Goal: Information Seeking & Learning: Learn about a topic

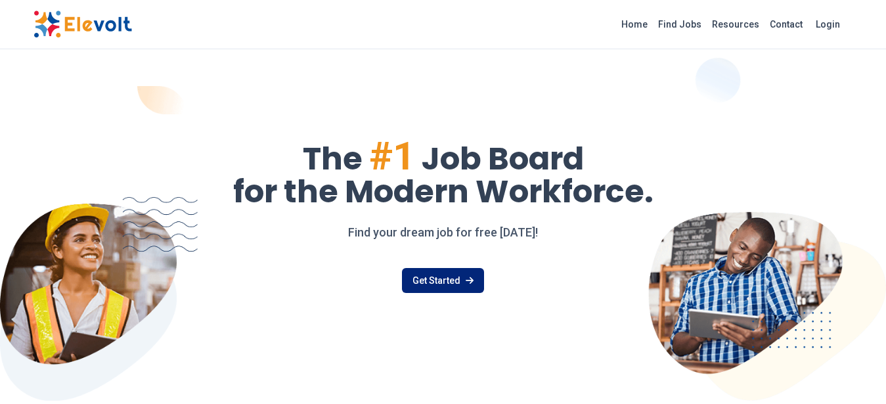
click at [434, 275] on link "Get Started" at bounding box center [443, 280] width 82 height 25
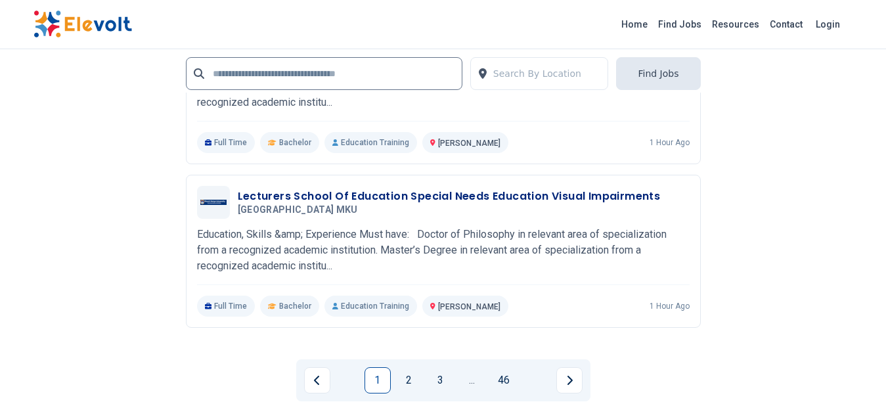
scroll to position [2637, 0]
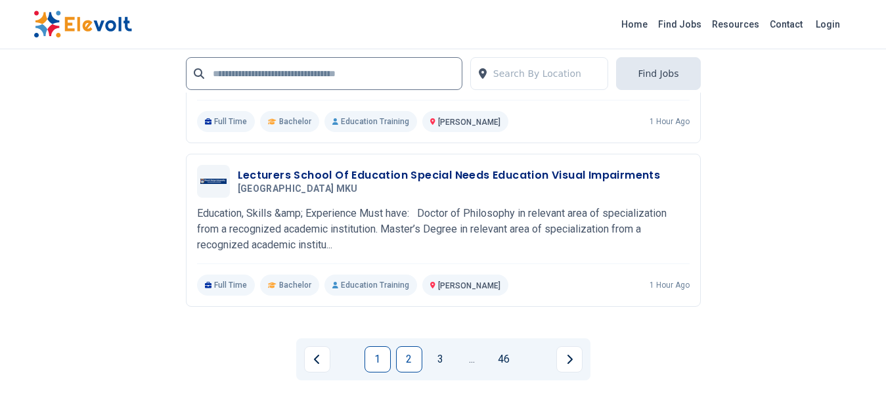
click at [406, 353] on link "2" at bounding box center [409, 359] width 26 height 26
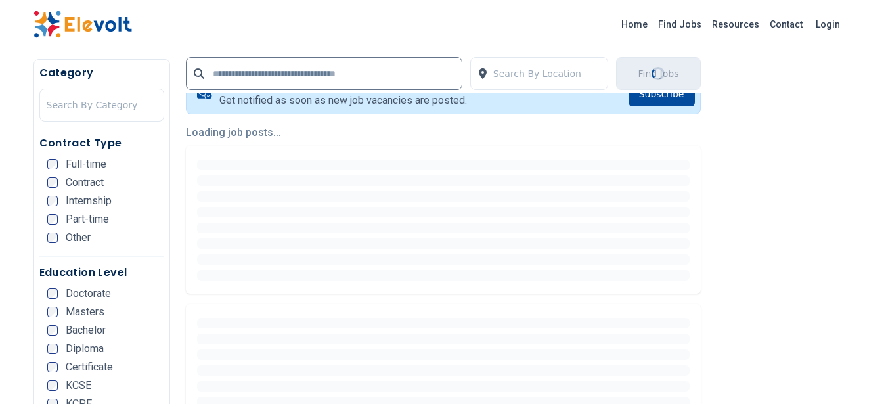
scroll to position [332, 0]
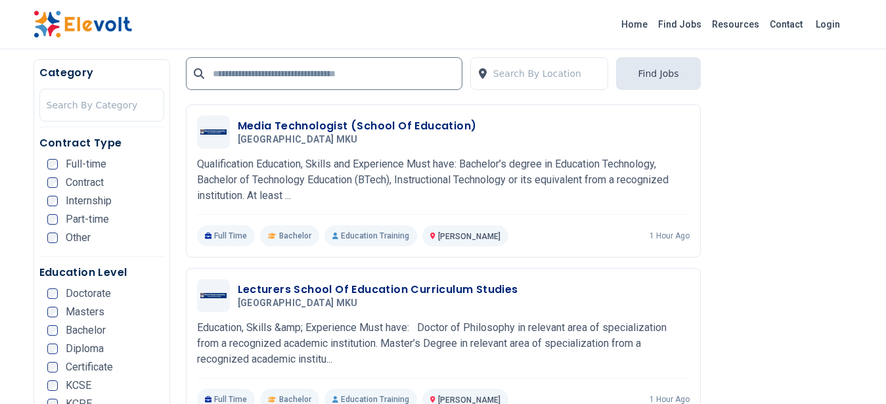
scroll to position [622, 0]
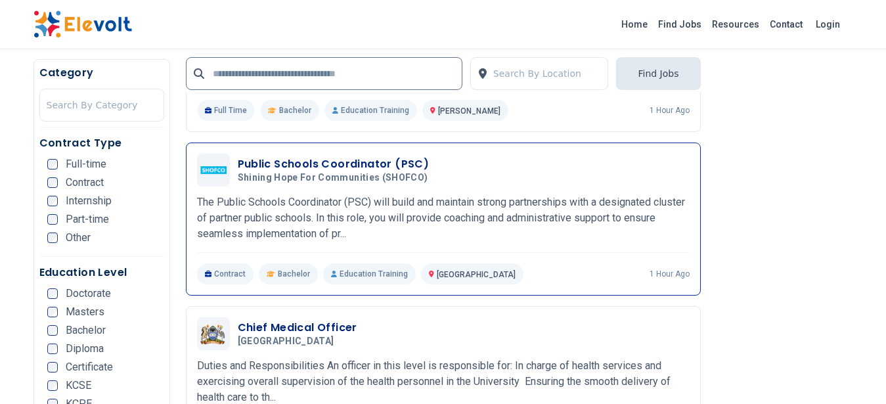
click at [388, 201] on p "The Public Schools Coordinator (PSC) will build and maintain strong partnership…" at bounding box center [443, 217] width 493 height 47
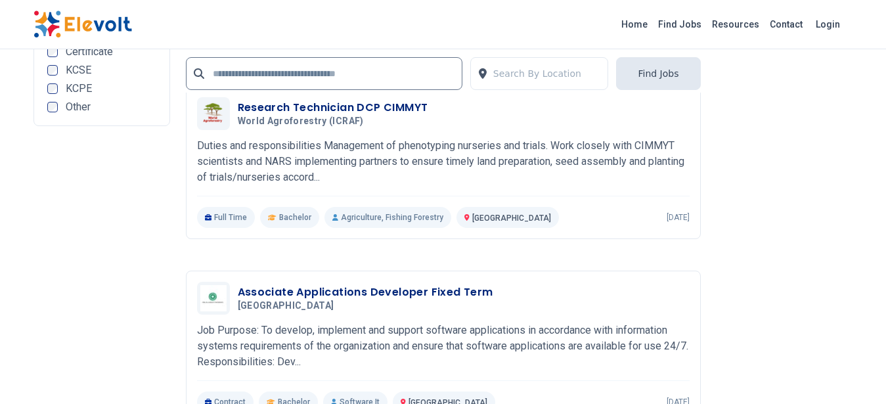
scroll to position [2645, 0]
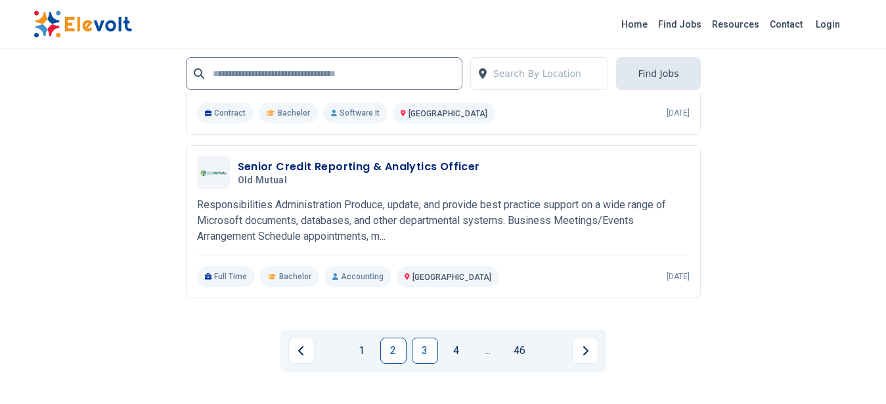
click at [424, 361] on link "3" at bounding box center [425, 351] width 26 height 26
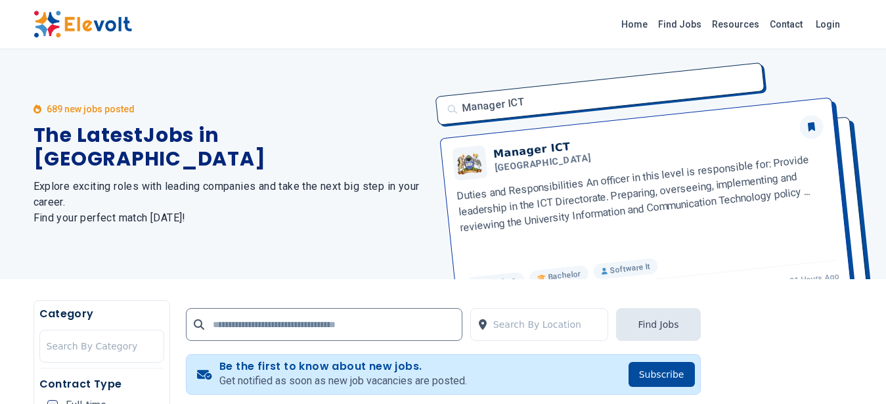
scroll to position [332, 0]
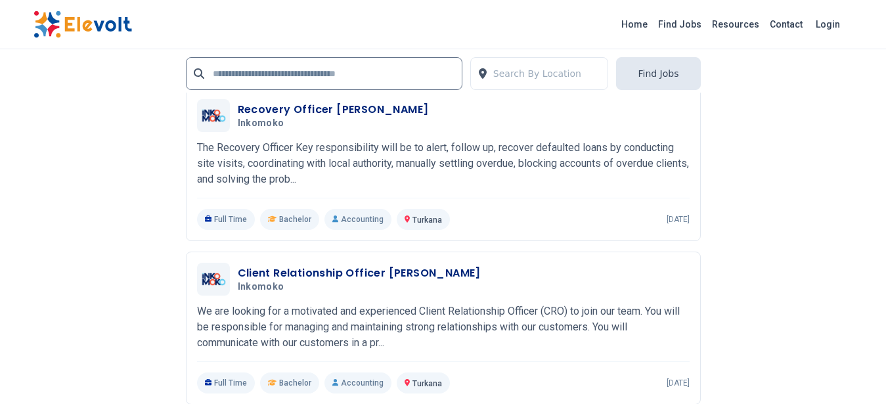
scroll to position [2645, 0]
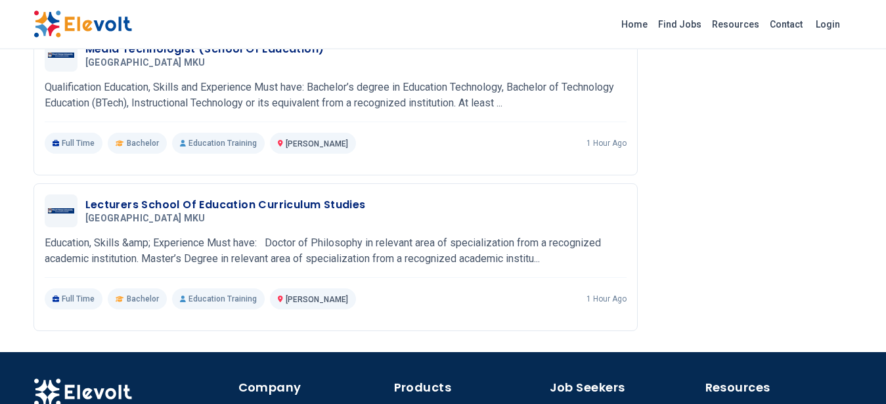
scroll to position [2327, 0]
